Goal: Check status: Check status

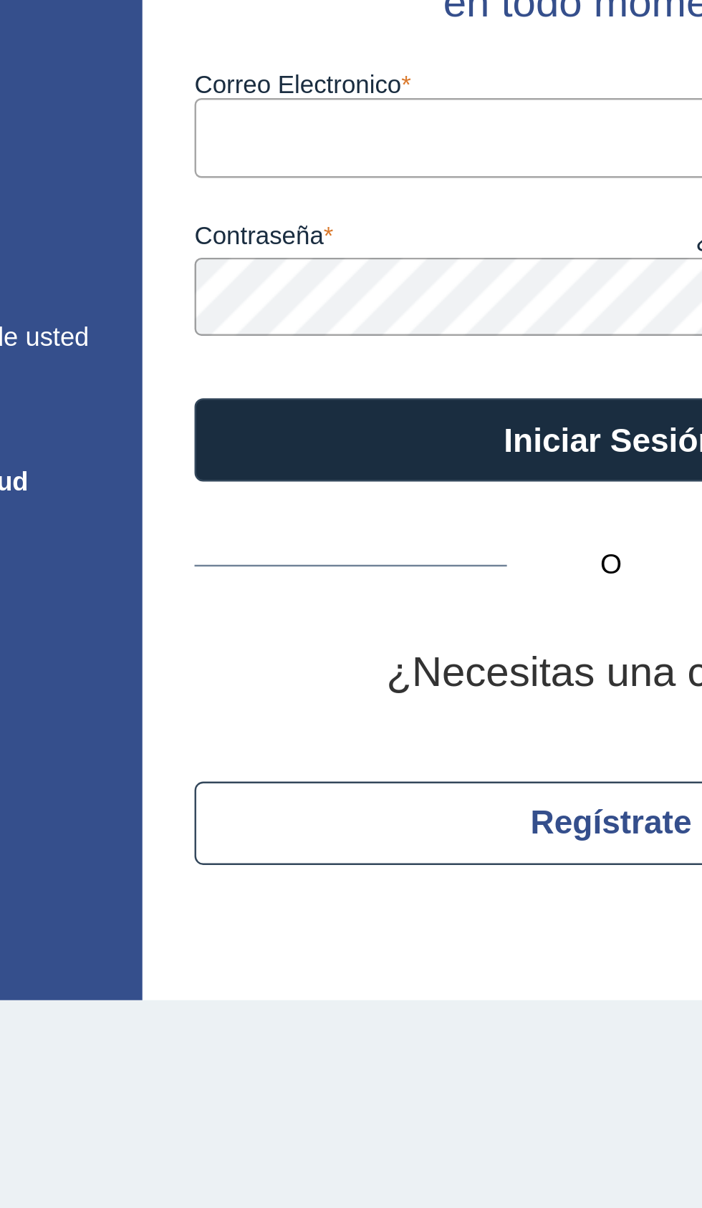
click at [424, 190] on input "Correo Electronico" at bounding box center [480, 186] width 344 height 32
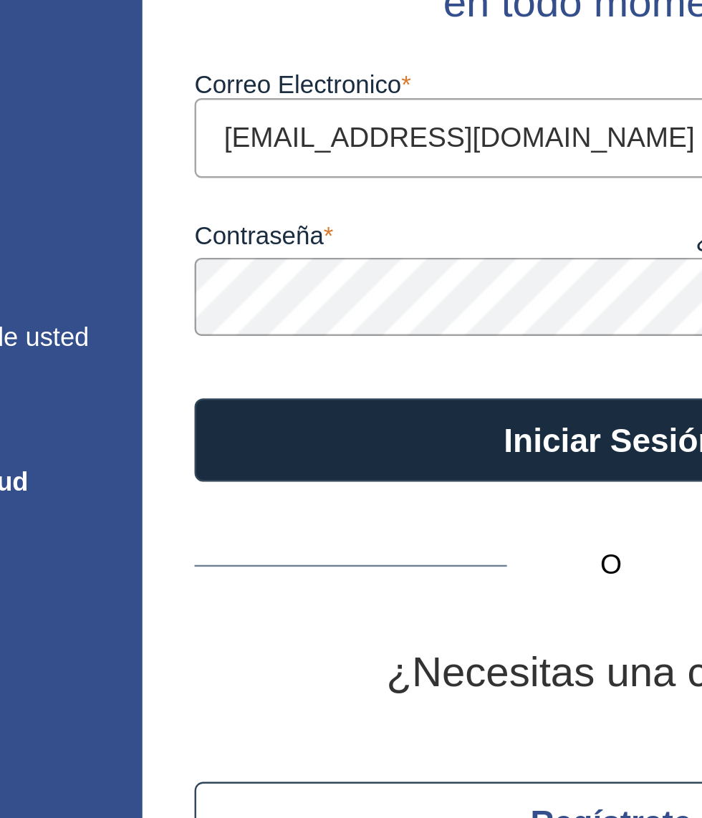
type input "[EMAIL_ADDRESS][DOMAIN_NAME]"
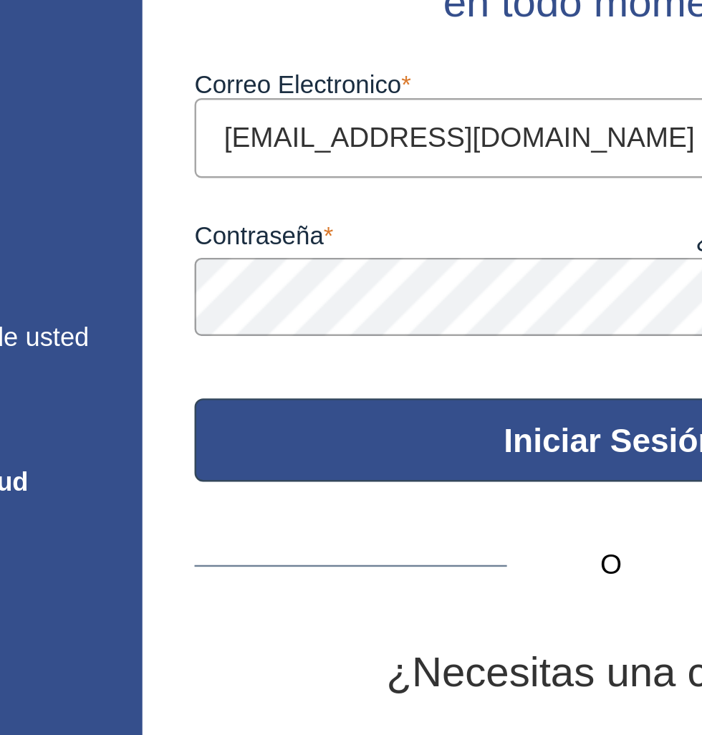
click at [478, 312] on button "Iniciar Sesión" at bounding box center [480, 311] width 344 height 34
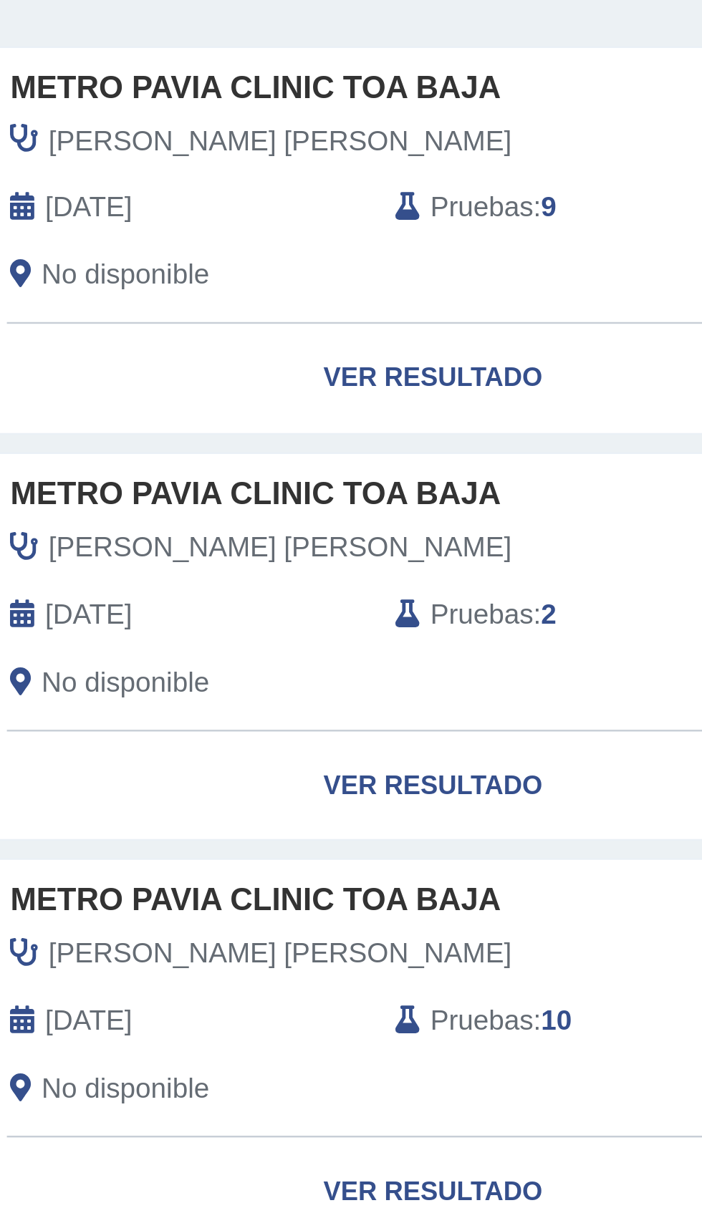
scroll to position [6, 0]
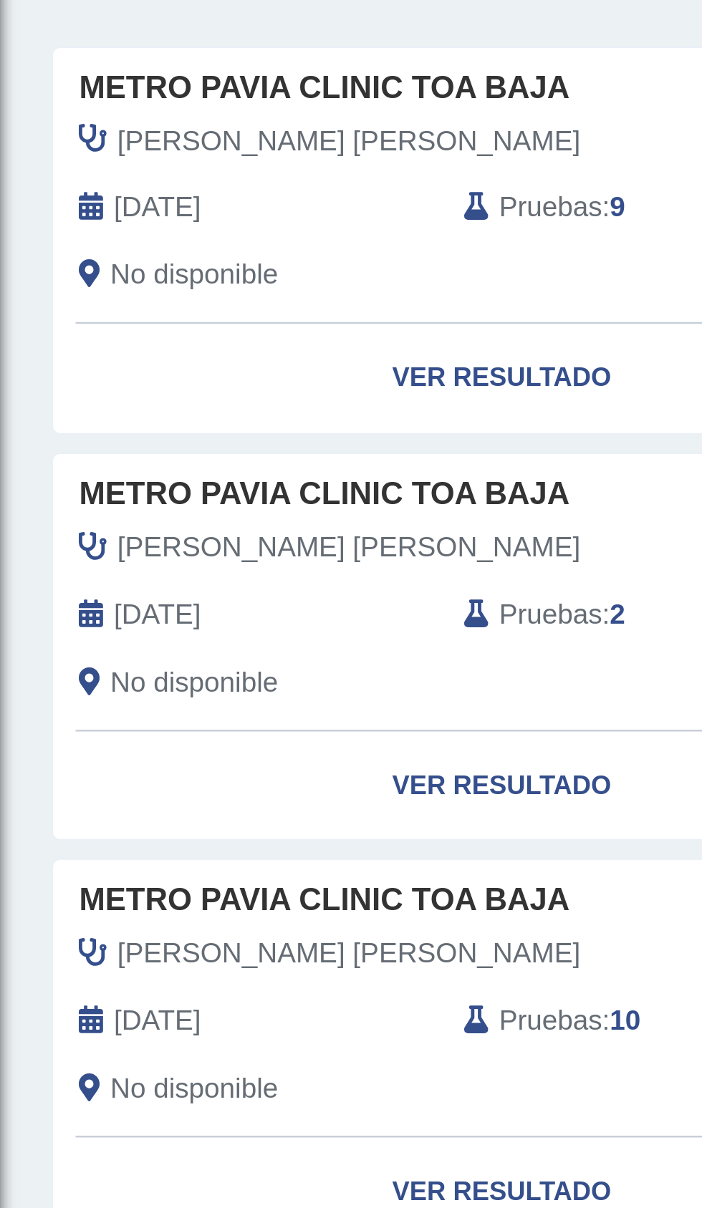
click at [222, 289] on link "Ver Resultado" at bounding box center [207, 285] width 370 height 45
click at [187, 303] on link "Ver Resultado" at bounding box center [207, 285] width 370 height 45
click at [218, 287] on link "Ver Resultado" at bounding box center [207, 285] width 370 height 45
click at [217, 288] on link "Ver Resultado" at bounding box center [207, 285] width 370 height 45
click at [219, 287] on link "Ver Resultado" at bounding box center [207, 285] width 370 height 45
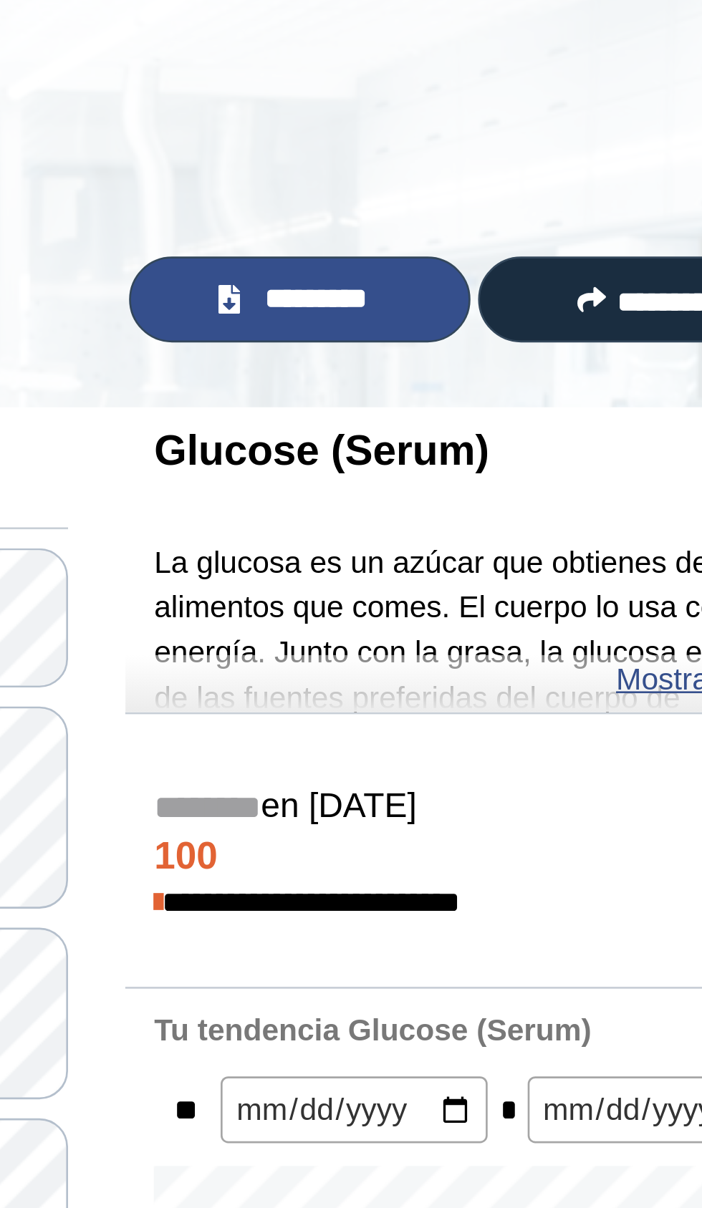
click at [508, 167] on span "*********" at bounding box center [490, 168] width 49 height 16
